Goal: Find specific page/section: Find specific page/section

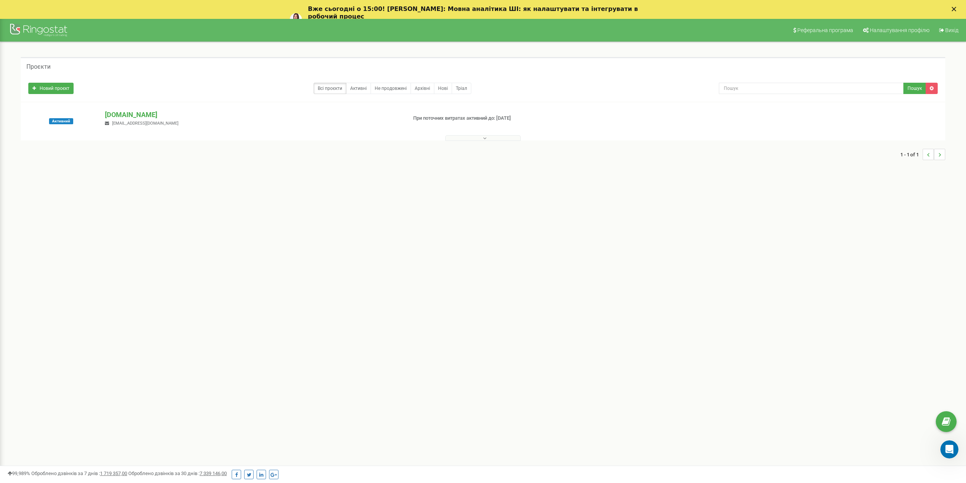
click at [466, 120] on div "Активний miidvir.ua lichnovd@miidvir.ua При поточних витратах активний до: 25.1…" at bounding box center [483, 125] width 921 height 30
click at [485, 137] on icon at bounding box center [484, 138] width 3 height 5
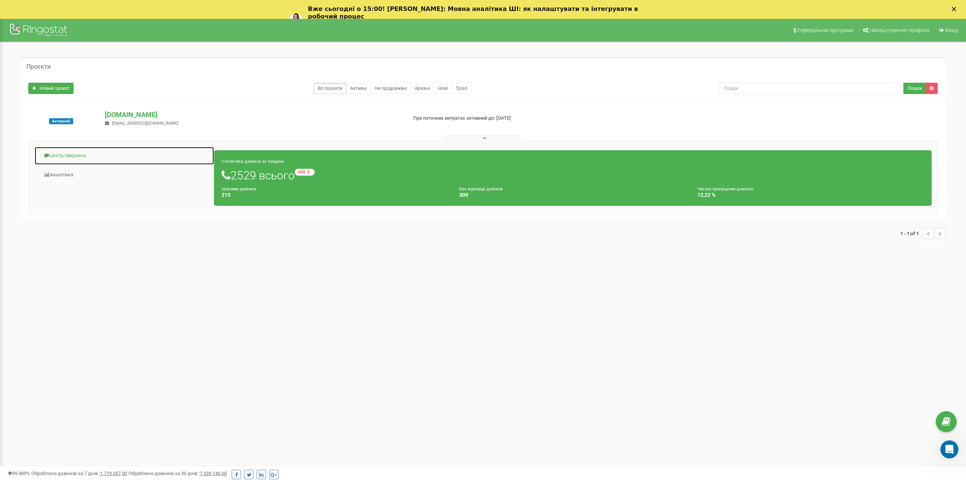
click at [78, 155] on link "Центр звернень" at bounding box center [124, 155] width 180 height 18
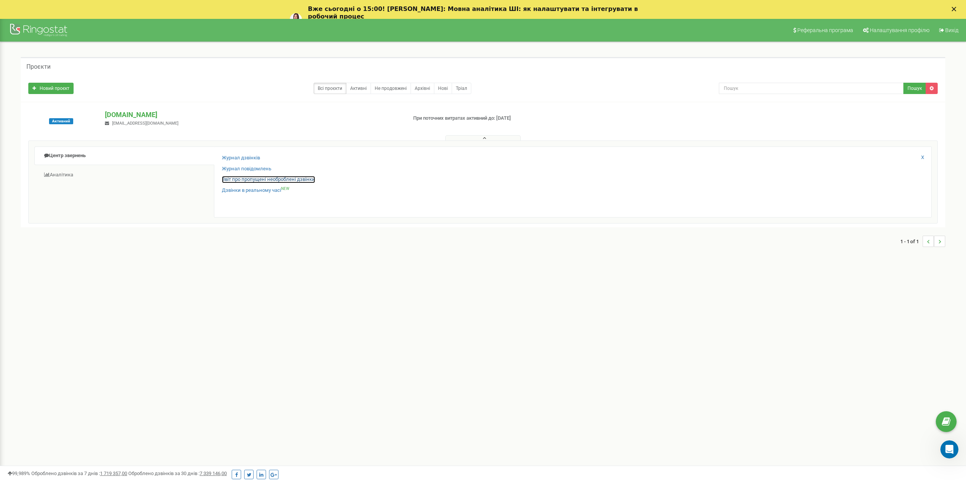
click at [279, 179] on link "Звіт про пропущені необроблені дзвінки" at bounding box center [268, 179] width 93 height 7
